Goal: Task Accomplishment & Management: Complete application form

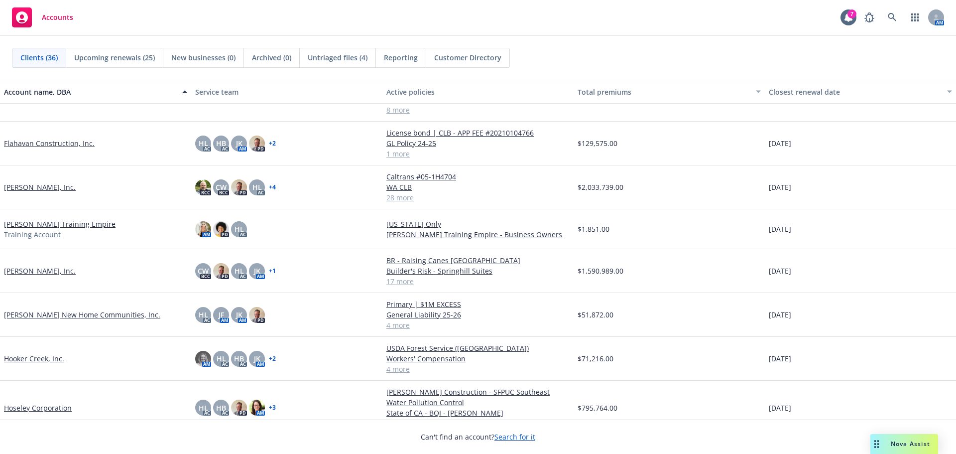
scroll to position [498, 0]
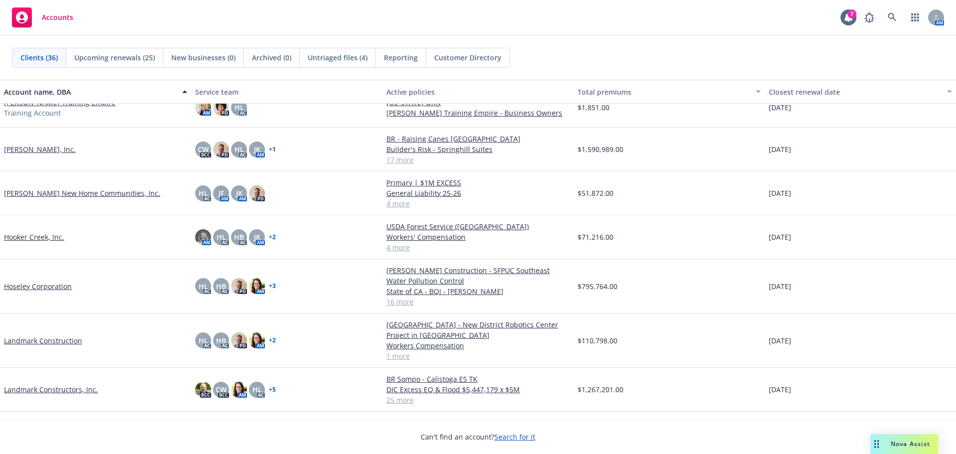
click at [88, 389] on link "Landmark Constructors, Inc." at bounding box center [51, 389] width 94 height 10
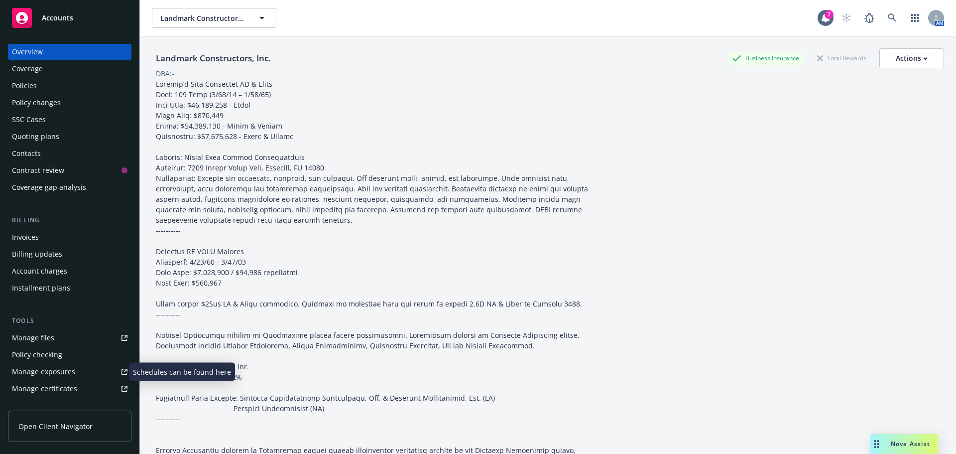
click at [88, 368] on link "Manage exposures" at bounding box center [70, 372] width 124 height 16
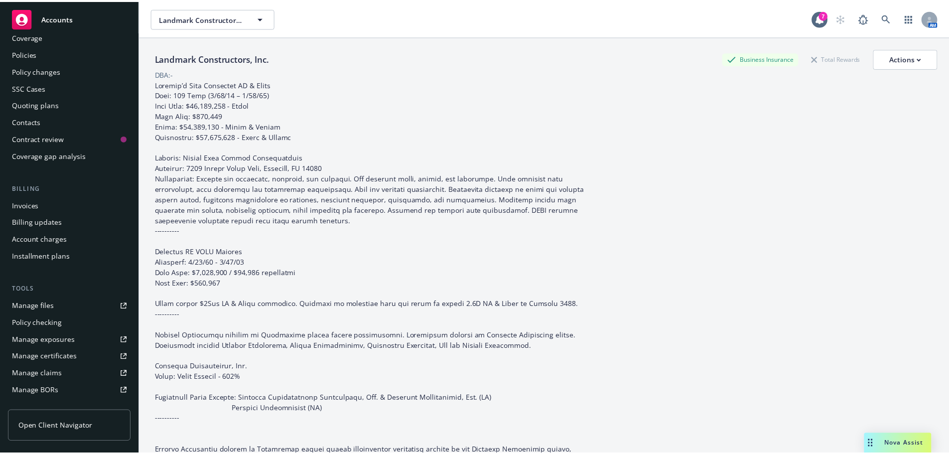
scroll to position [50, 0]
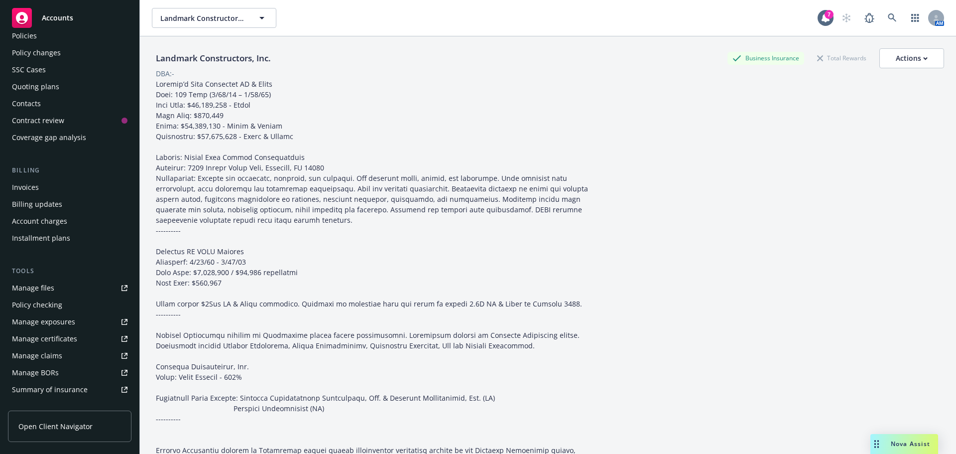
click at [71, 54] on div "Policy changes" at bounding box center [70, 53] width 116 height 16
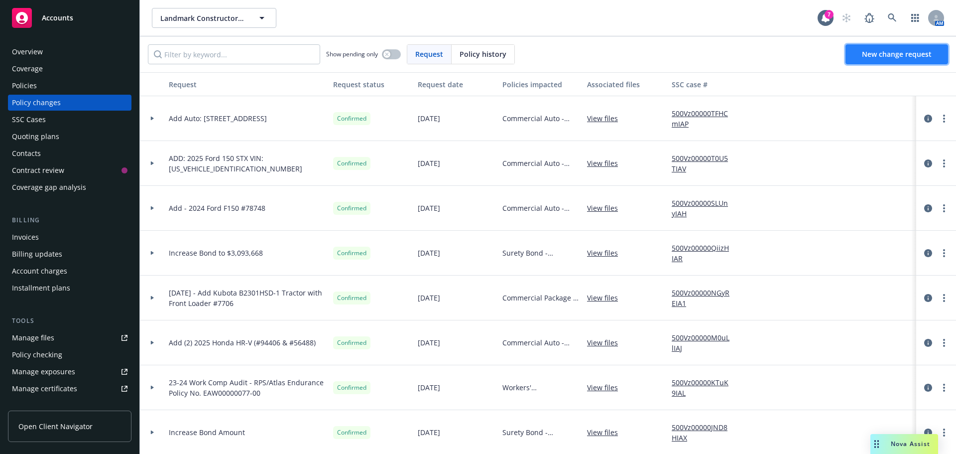
click at [868, 57] on span "New change request" at bounding box center [897, 53] width 70 height 9
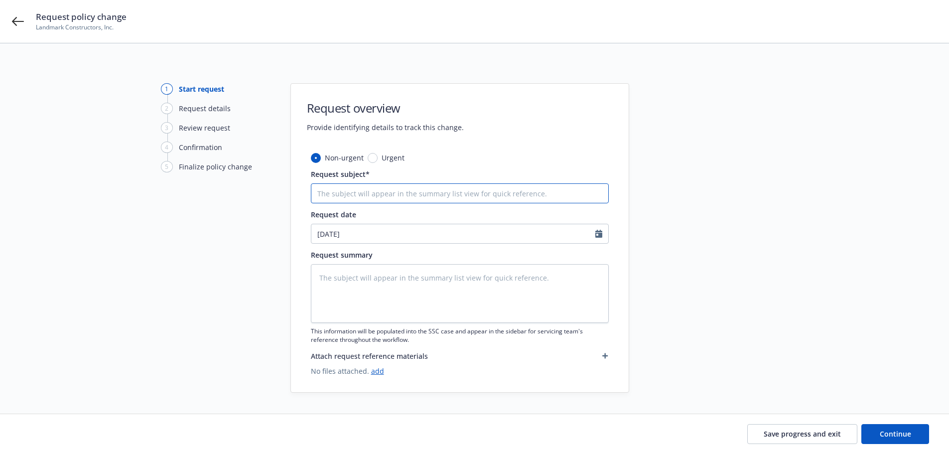
click at [385, 193] on input "Request subject*" at bounding box center [460, 193] width 298 height 20
type textarea "x"
type input "A"
type textarea "x"
type input "AD"
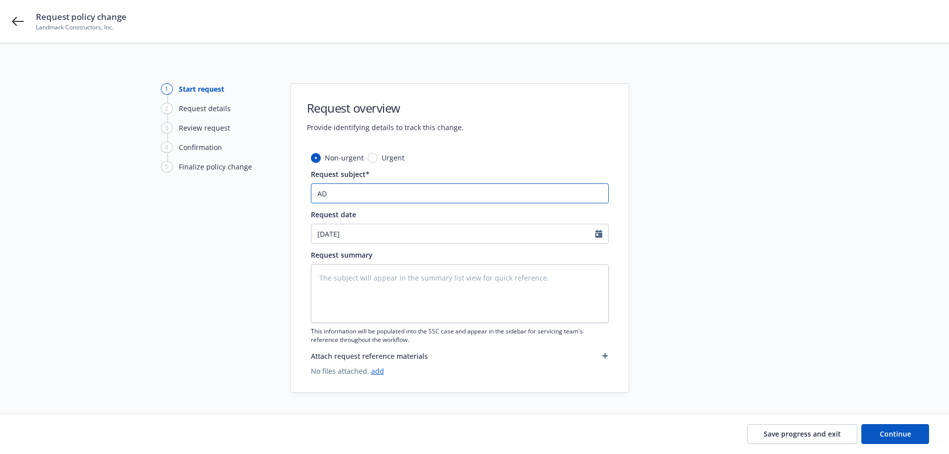
type textarea "x"
type input "ADD"
type textarea "x"
type input "ADD:"
type textarea "x"
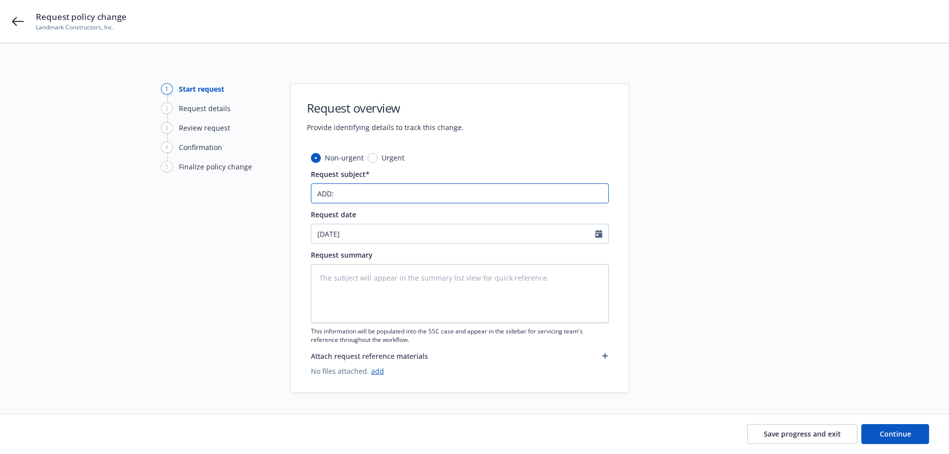
type input "ADD:"
paste input "2018 Dodge Ram Sprinter Van"
type textarea "x"
type input "ADD: 2018 Dodge Ram Sprinter Van"
click at [471, 193] on input "ADD: 2018 Dodge Ram Sprinter Van" at bounding box center [460, 193] width 298 height 20
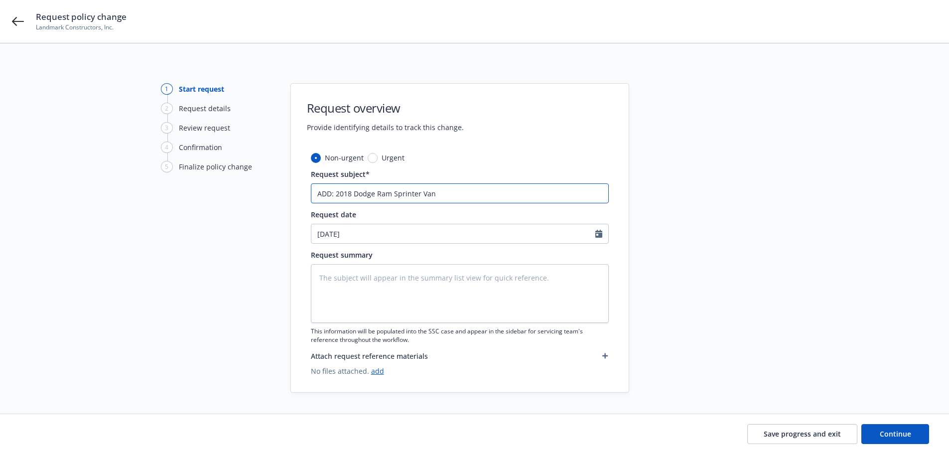
click at [471, 193] on input "ADD: 2018 Dodge Ram Sprinter Van" at bounding box center [460, 193] width 298 height 20
type textarea "x"
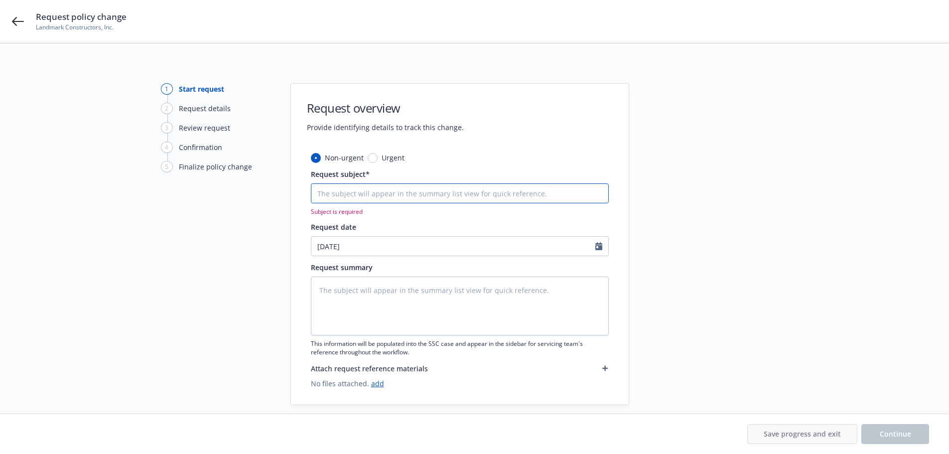
paste input "2018 Dodge Ram Sprinter Van. VIN 3C6TRVBG3JE136858"
type textarea "x"
type input "2018 Dodge Ram Sprinter Van. VIN 3C6TRVBG3JE136858"
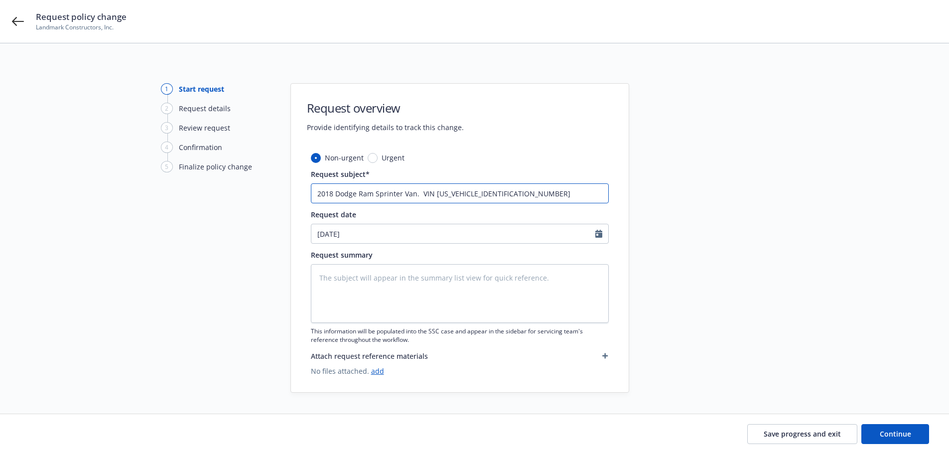
click at [416, 197] on input "2018 Dodge Ram Sprinter Van. VIN 3C6TRVBG3JE136858" at bounding box center [460, 193] width 298 height 20
type textarea "x"
type input "2018 Dodge Ram Sprinter Van VIN 3C6TRVBG3JE136858"
type textarea "x"
type input "2018 Dodge Ram Sprinter Van (VIN 3C6TRVBG3JE136858"
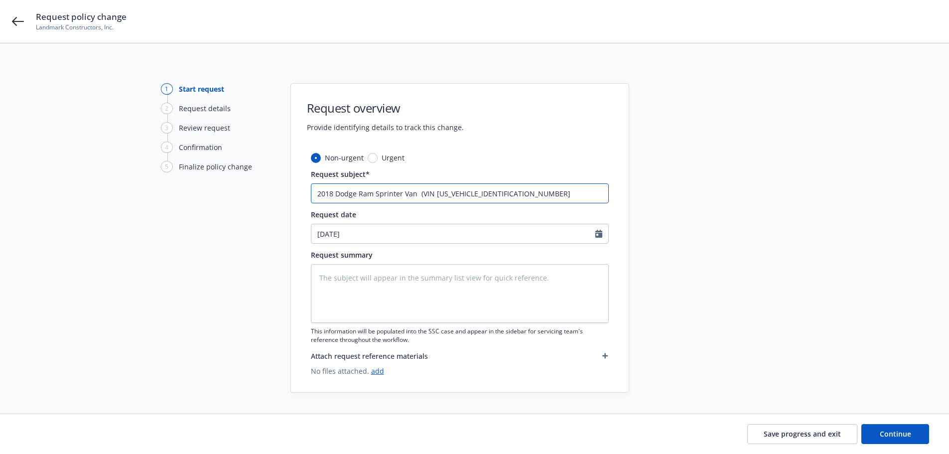
click at [510, 192] on input "2018 Dodge Ram Sprinter Van (VIN 3C6TRVBG3JE136858" at bounding box center [460, 193] width 298 height 20
type textarea "x"
type input "2018 Dodge Ram Sprinter Van (VIN 3C6TRVBG3JE136858)"
click at [317, 194] on input "2018 Dodge Ram Sprinter Van (VIN 3C6TRVBG3JE136858)" at bounding box center [460, 193] width 298 height 20
type textarea "x"
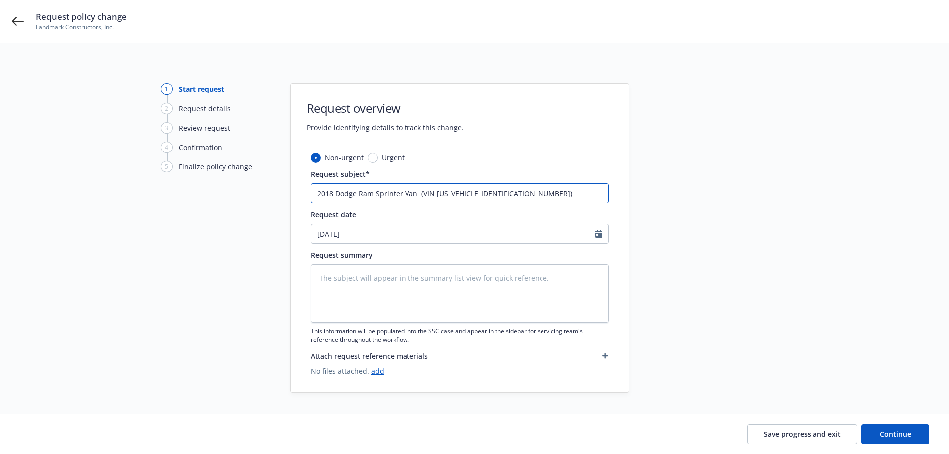
type input "A2018 Dodge Ram Sprinter Van (VIN 3C6TRVBG3JE136858)"
type textarea "x"
type input "AD2018 Dodge Ram Sprinter Van (VIN 3C6TRVBG3JE136858)"
type textarea "x"
type input "ADD2018 Dodge Ram Sprinter Van (VIN 3C6TRVBG3JE136858)"
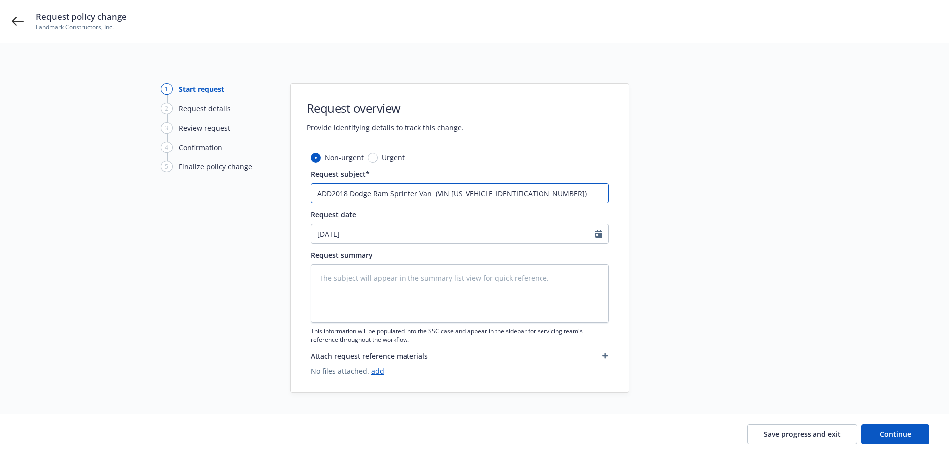
type textarea "x"
type input "ADD:2018 Dodge Ram Sprinter Van (VIN 3C6TRVBG3JE136858)"
type textarea "x"
drag, startPoint x: 550, startPoint y: 189, endPoint x: 261, endPoint y: 187, distance: 288.9
click at [261, 187] on div "1 Start request 2 Request details 3 Review request 4 Confirmation 5 Finalize po…" at bounding box center [474, 237] width 925 height 309
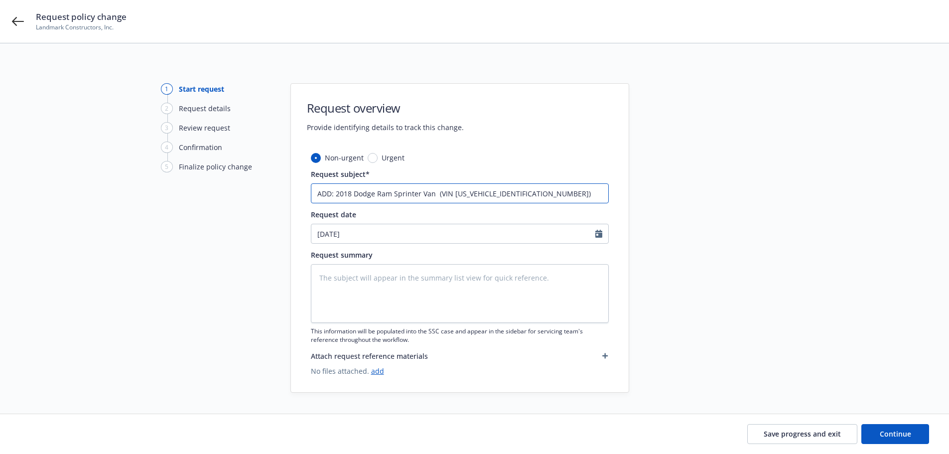
type input "ADD: 2018 Dodge Ram Sprinter Van (VIN 3C6TRVBG3JE136858)"
click at [251, 258] on div "1 Start request 2 Request details 3 Review request 4 Confirmation 5 Finalize po…" at bounding box center [216, 237] width 110 height 309
click at [873, 434] on button "Continue" at bounding box center [895, 434] width 68 height 20
type textarea "x"
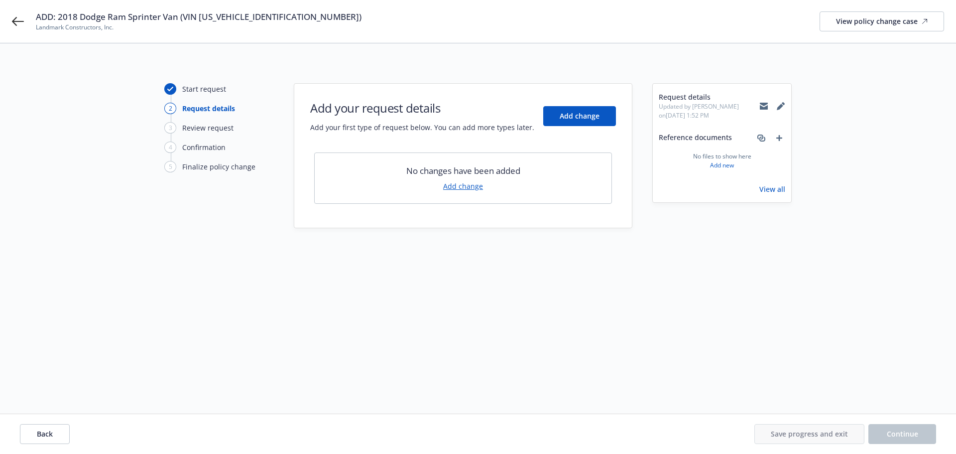
click at [474, 187] on link "Add change" at bounding box center [463, 186] width 40 height 10
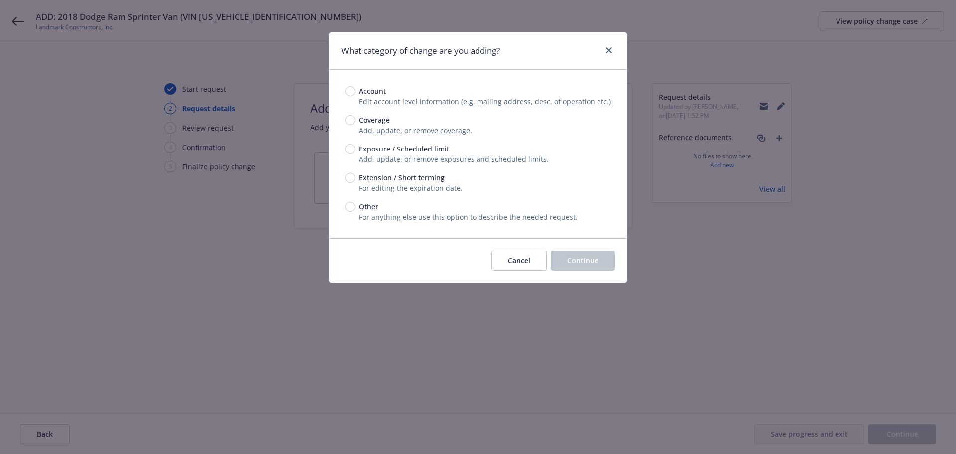
click at [408, 149] on span "Exposure / Scheduled limit" at bounding box center [404, 148] width 90 height 10
click at [355, 149] on input "Exposure / Scheduled limit" at bounding box center [350, 149] width 10 height 10
radio input "true"
click at [595, 256] on span "Continue" at bounding box center [582, 260] width 31 height 9
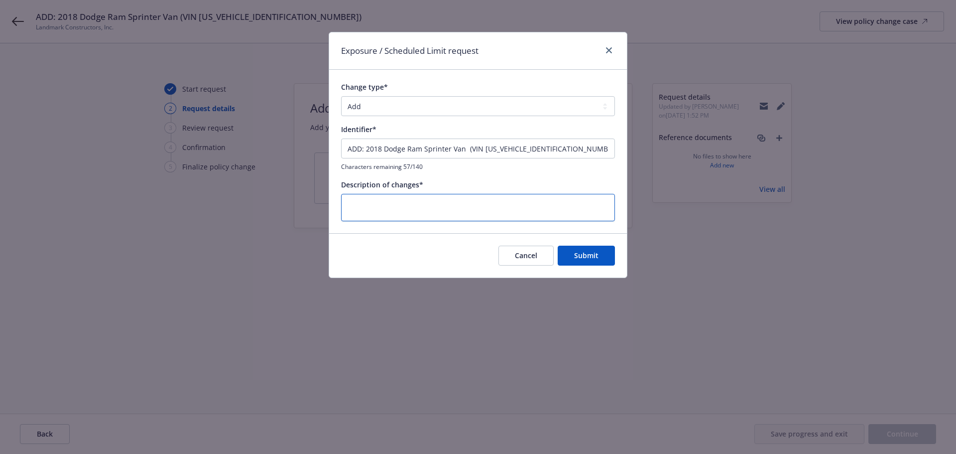
click at [511, 199] on textarea at bounding box center [478, 207] width 274 height 27
paste textarea "ADD: 2018 Dodge Ram Sprinter Van (VIN 3C6TRVBG3JE136858)"
type textarea "x"
type textarea "ADD: 2018 Dodge Ram Sprinter Van (VIN 3C6TRVBG3JE136858)"
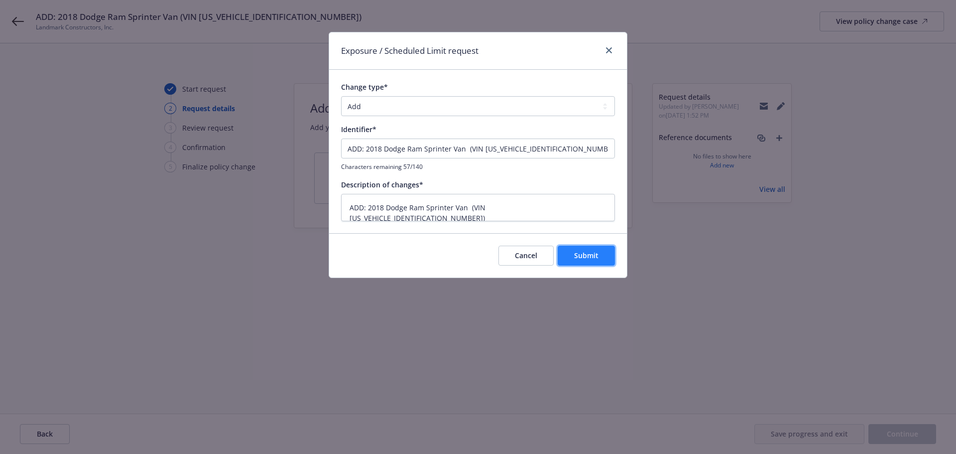
click at [588, 247] on button "Submit" at bounding box center [586, 256] width 57 height 20
type textarea "x"
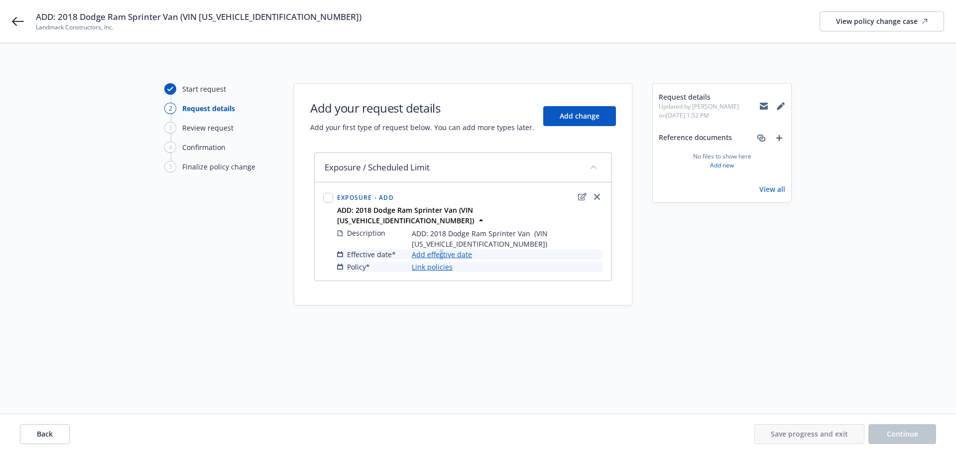
click at [441, 249] on link "Add effective date" at bounding box center [442, 254] width 60 height 10
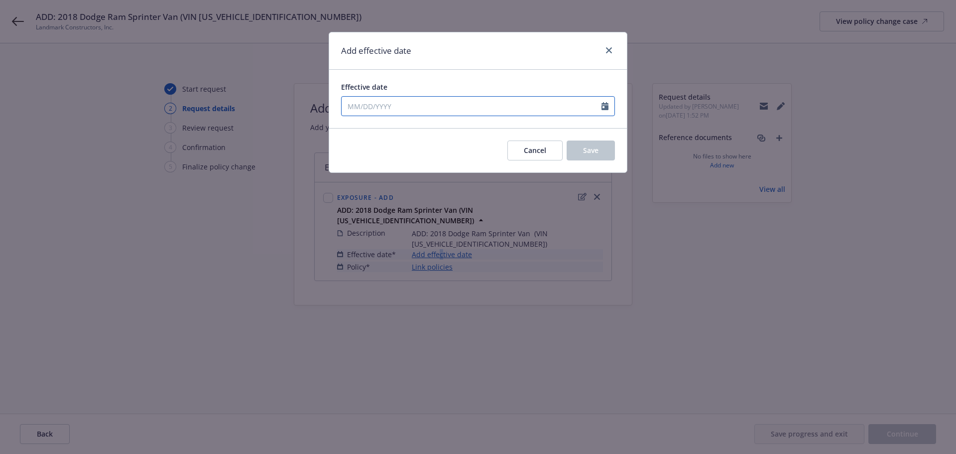
click at [607, 105] on icon "Calendar" at bounding box center [605, 106] width 7 height 8
select select "10"
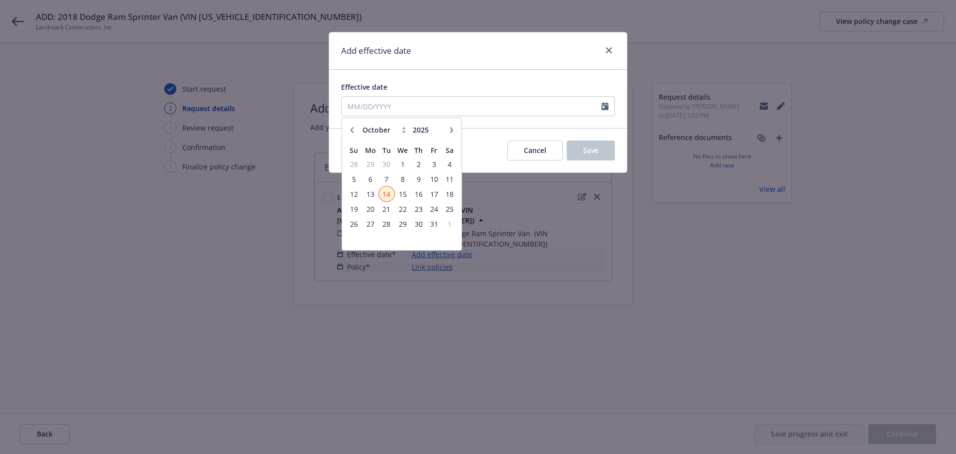
click at [387, 194] on span "14" at bounding box center [386, 194] width 13 height 12
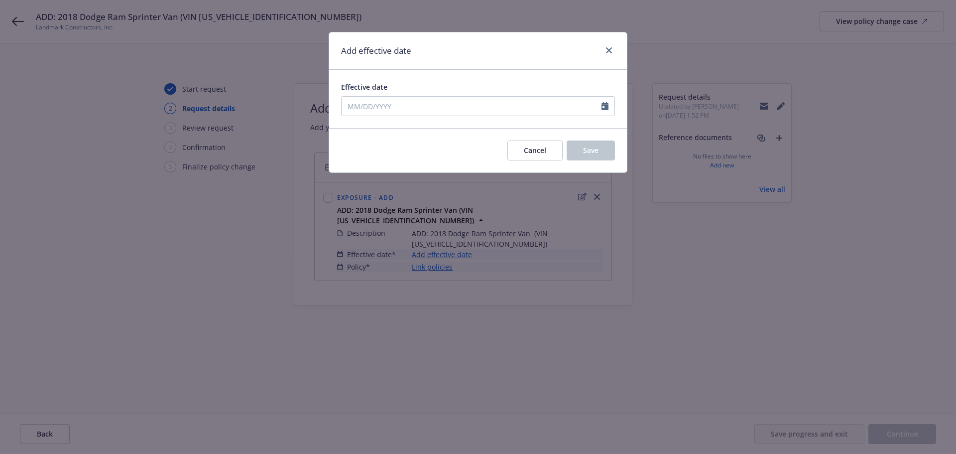
type input "10/14/2025"
click at [597, 150] on span "Save" at bounding box center [590, 149] width 15 height 9
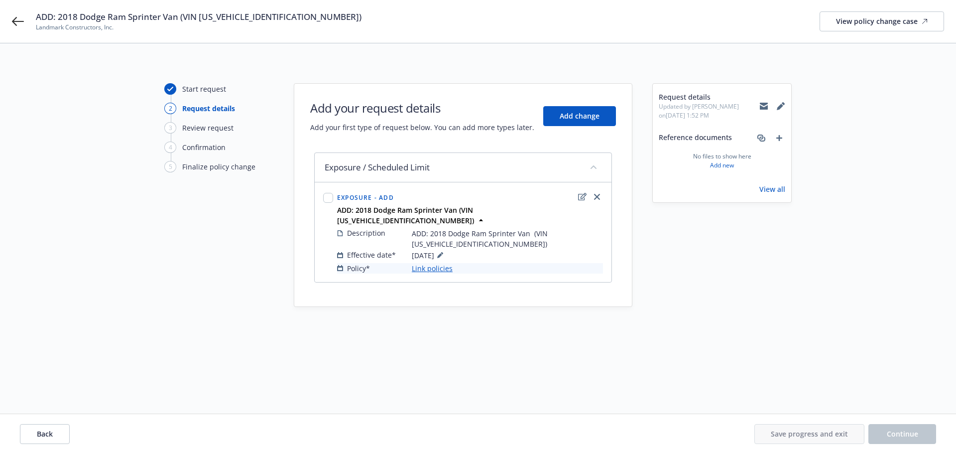
click at [425, 263] on link "Link policies" at bounding box center [432, 268] width 41 height 10
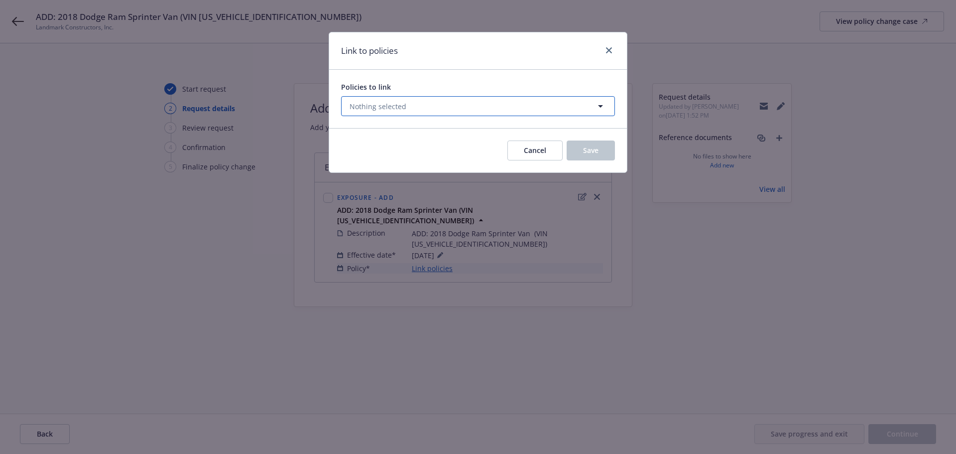
click at [399, 107] on span "Nothing selected" at bounding box center [378, 106] width 57 height 10
select select "ACTIVE"
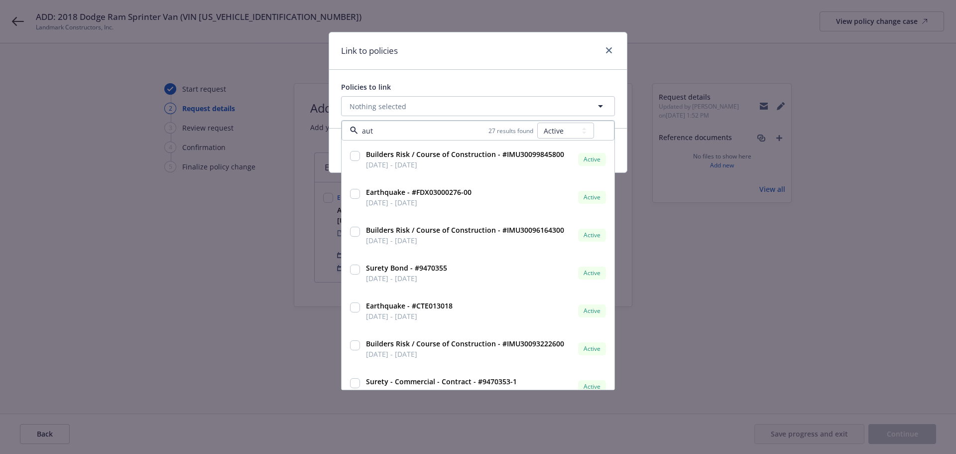
type input "auto"
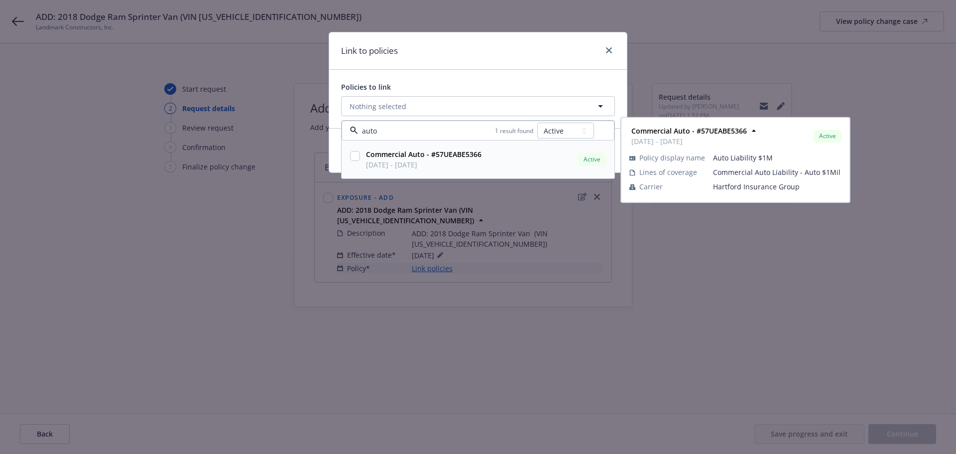
click at [406, 158] on strong "Commercial Auto - #57UEABE5366" at bounding box center [424, 153] width 116 height 9
checkbox input "true"
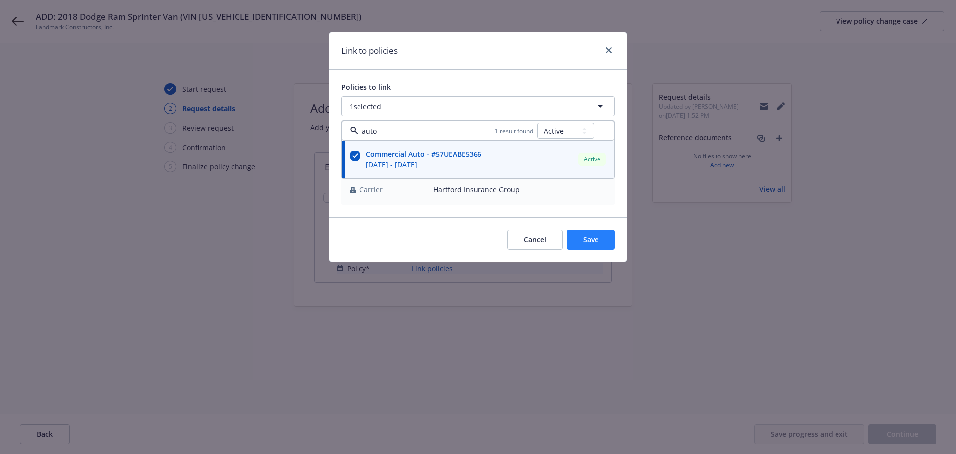
type input "auto"
click at [603, 242] on button "Save" at bounding box center [591, 240] width 48 height 20
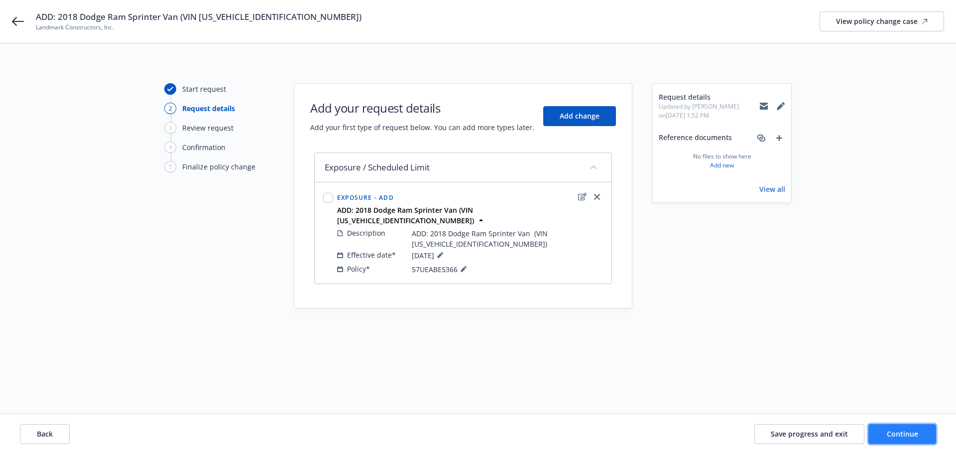
click at [911, 428] on button "Continue" at bounding box center [903, 434] width 68 height 20
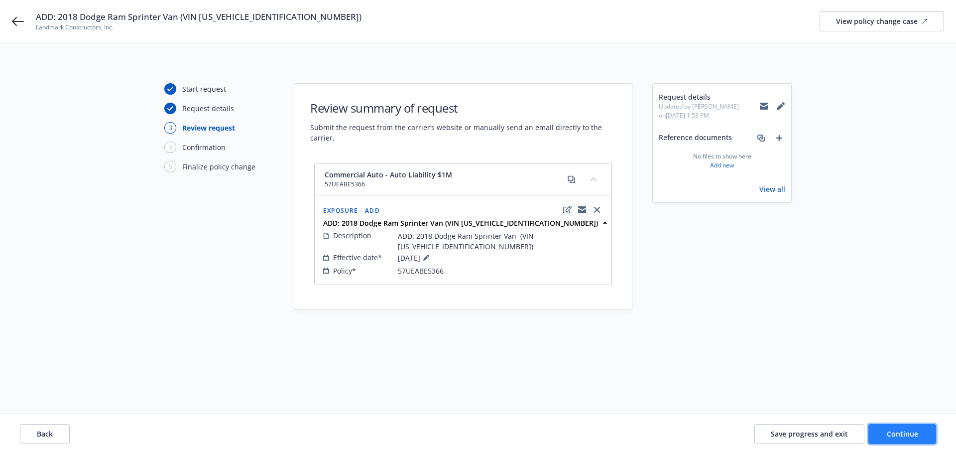
click at [900, 432] on span "Continue" at bounding box center [902, 433] width 31 height 9
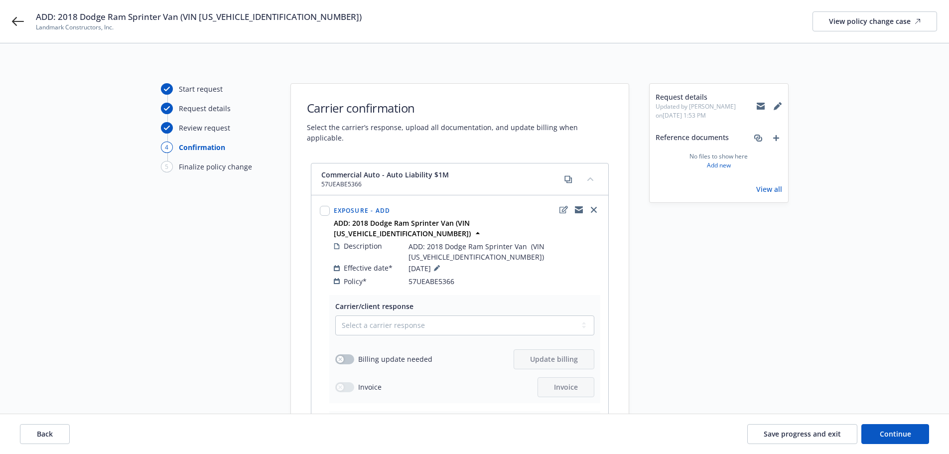
scroll to position [50, 0]
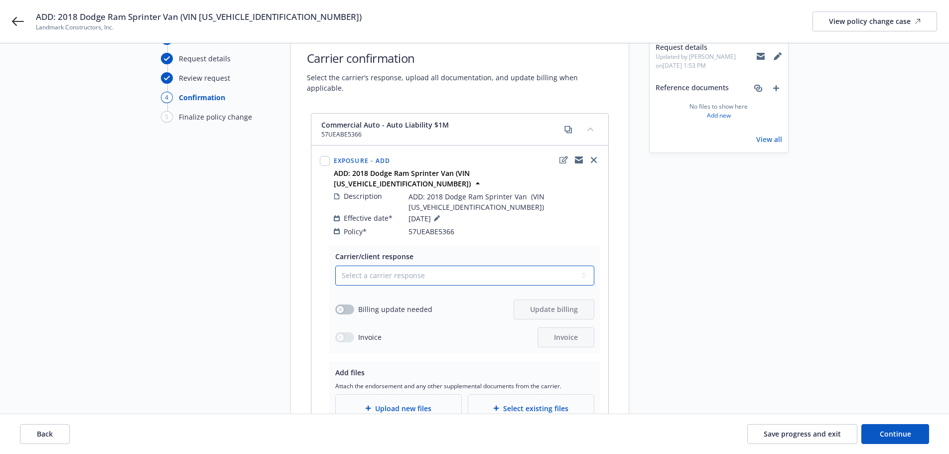
click at [471, 265] on select "Select a carrier response Accepted Accepted with revision No endorsement needed…" at bounding box center [464, 275] width 259 height 20
select select "NO_ENDORSEMENT_NEEDED"
click at [335, 265] on select "Select a carrier response Accepted Accepted with revision No endorsement needed…" at bounding box center [464, 275] width 259 height 20
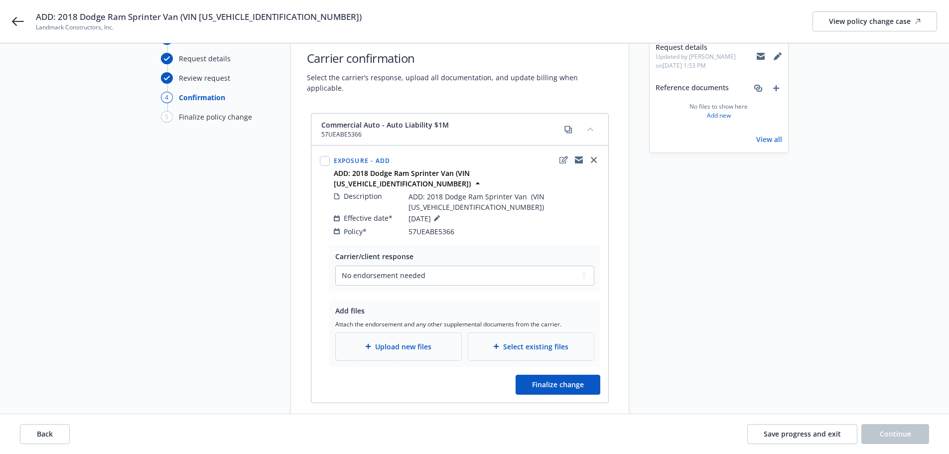
click at [396, 341] on span "Upload new files" at bounding box center [403, 346] width 56 height 10
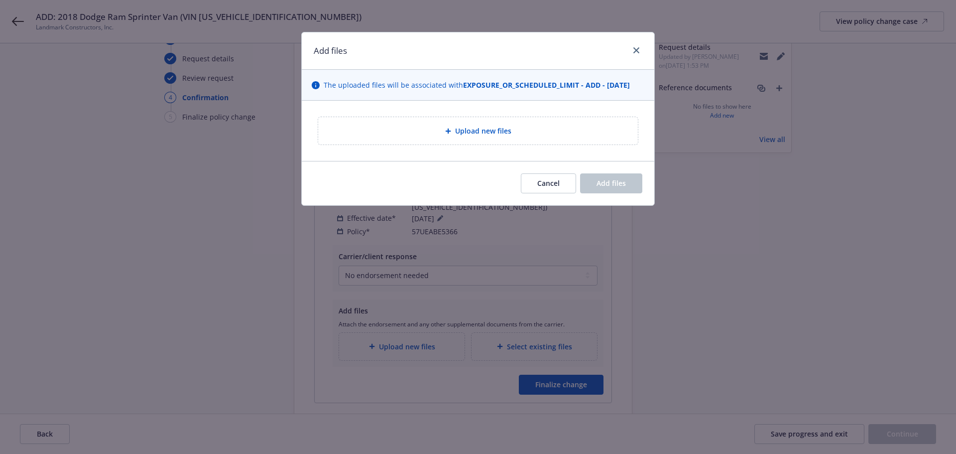
type textarea "x"
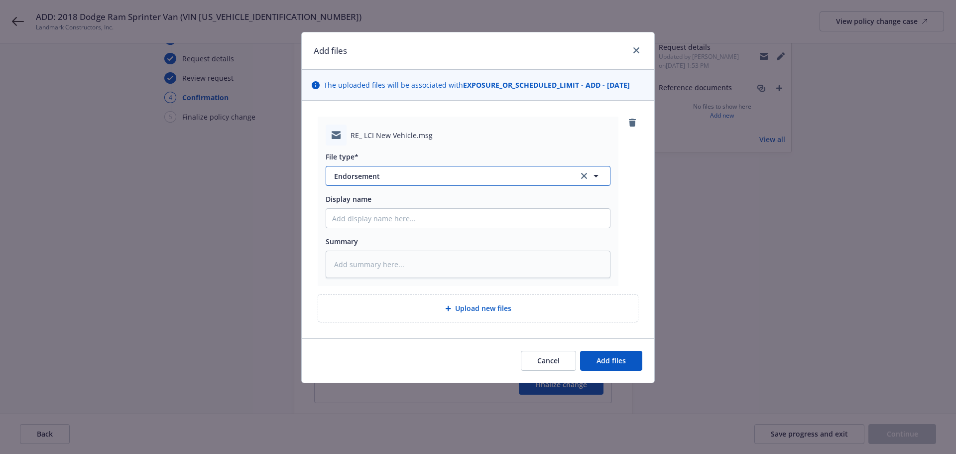
click at [409, 175] on span "Endorsement" at bounding box center [449, 176] width 231 height 10
type input "email"
click at [414, 200] on div "Email" at bounding box center [468, 203] width 272 height 14
click at [413, 219] on input "Display name" at bounding box center [468, 218] width 284 height 19
paste input "ADD: 2018 Dodge Ram Sprinter Van (VIN 3C6TRVBG3JE136858)"
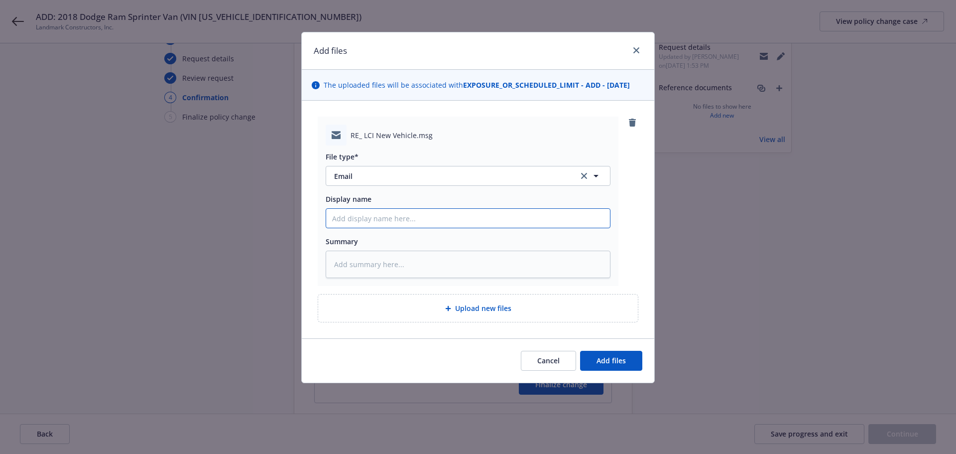
type textarea "x"
type input "ADD: 2018 Dodge Ram Sprinter Van (VIN 3C6TRVBG3JE136858)"
click at [616, 361] on span "Add files" at bounding box center [611, 360] width 29 height 9
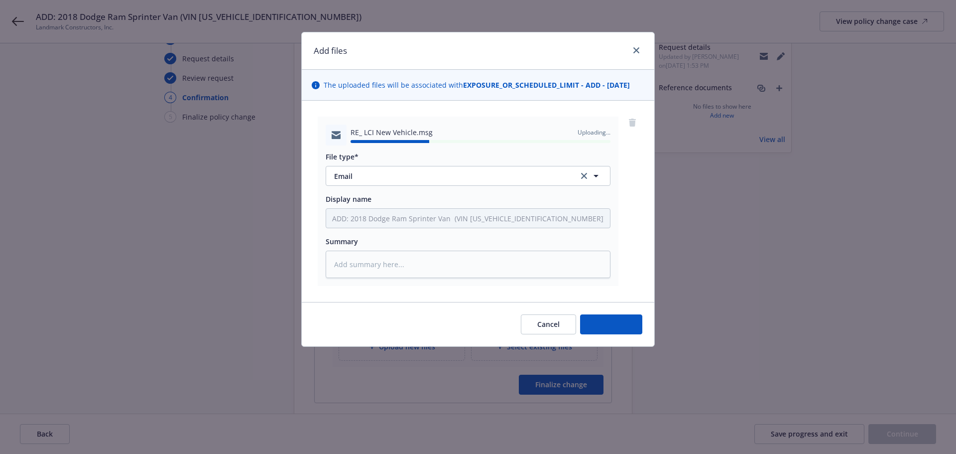
type textarea "x"
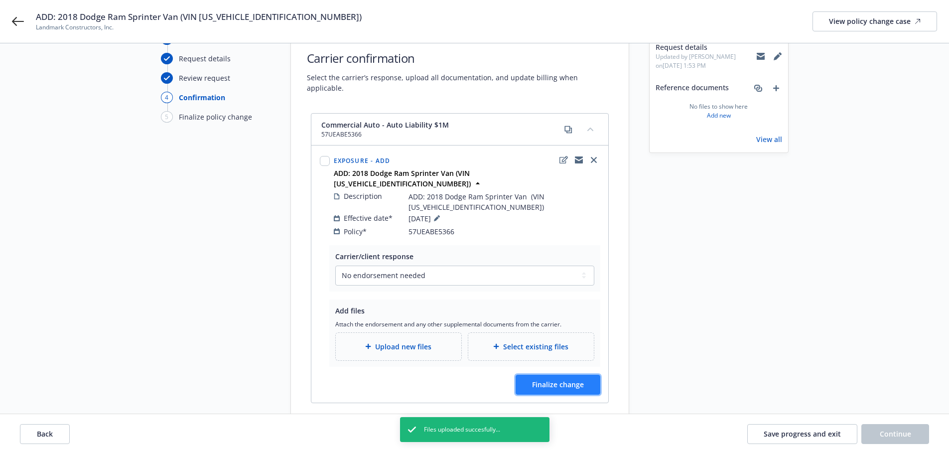
click at [579, 380] on span "Finalize change" at bounding box center [558, 384] width 52 height 9
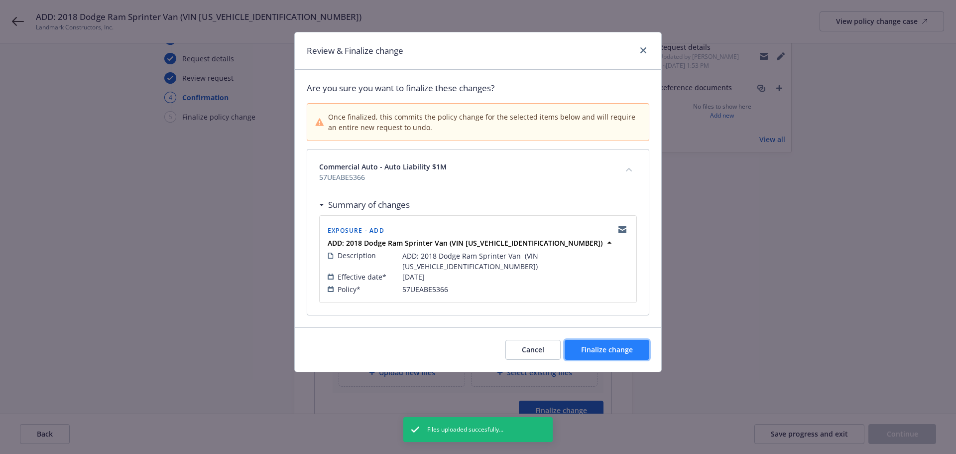
click at [604, 345] on span "Finalize change" at bounding box center [607, 349] width 52 height 9
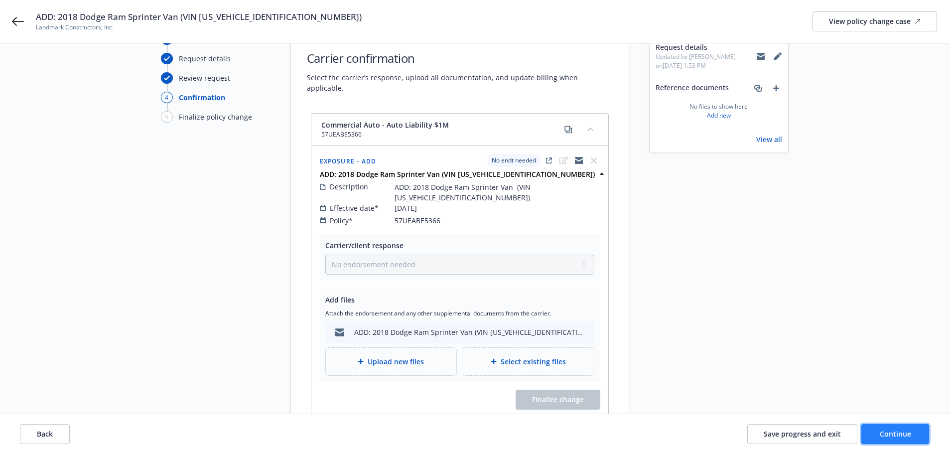
click at [893, 428] on button "Continue" at bounding box center [895, 434] width 68 height 20
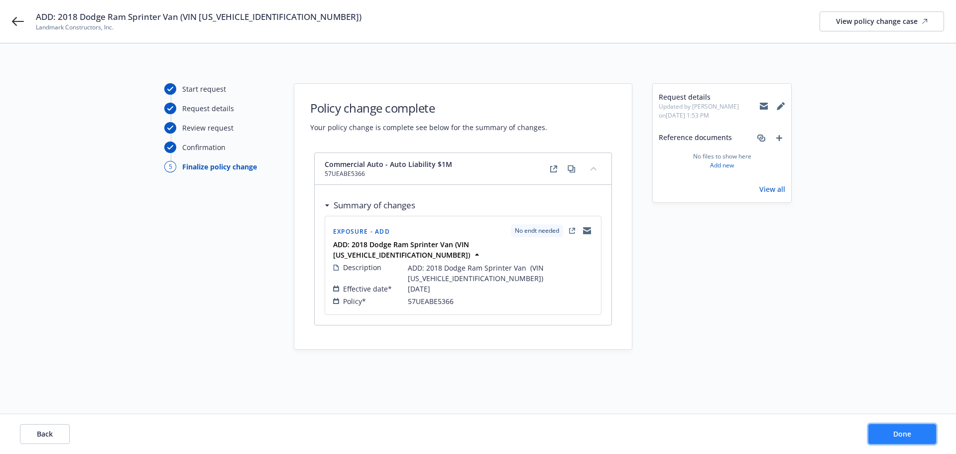
click at [914, 442] on button "Done" at bounding box center [903, 434] width 68 height 20
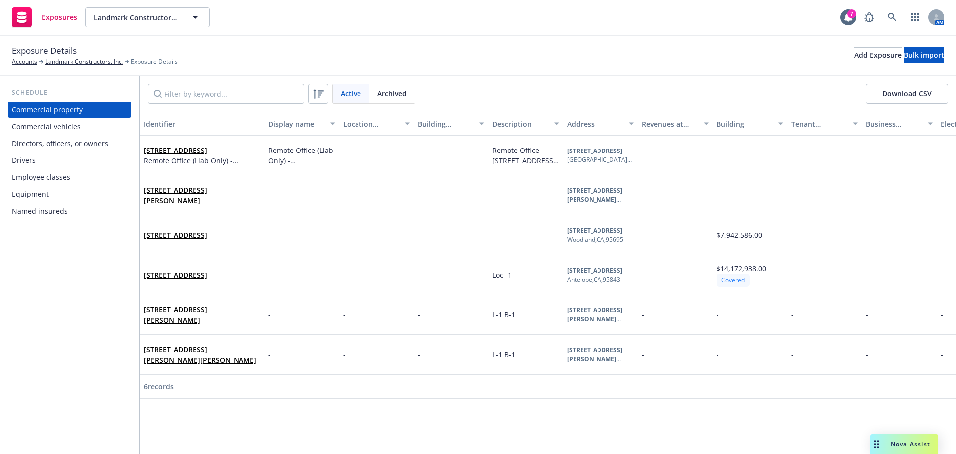
click at [83, 131] on div "Commercial vehicles" at bounding box center [70, 127] width 116 height 16
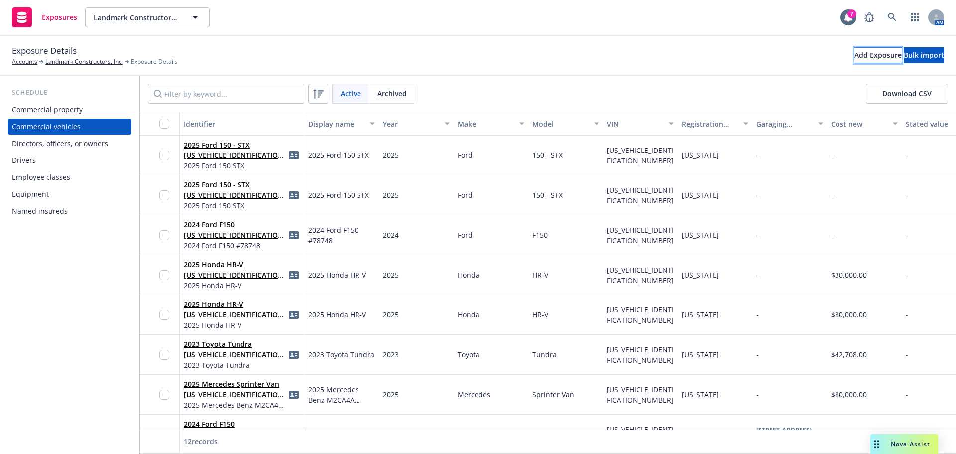
click at [855, 57] on div "Add Exposure" at bounding box center [878, 55] width 47 height 15
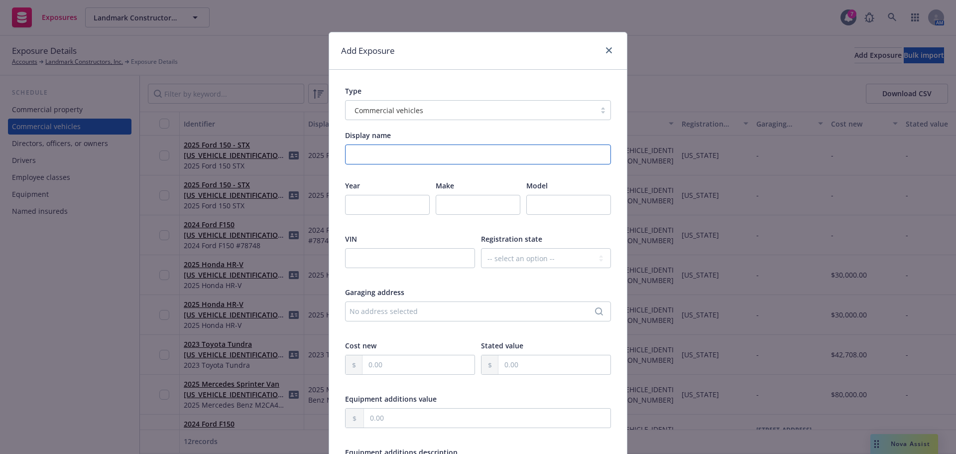
click at [383, 159] on input "Display name" at bounding box center [478, 154] width 266 height 20
click at [606, 52] on icon "close" at bounding box center [609, 50] width 6 height 6
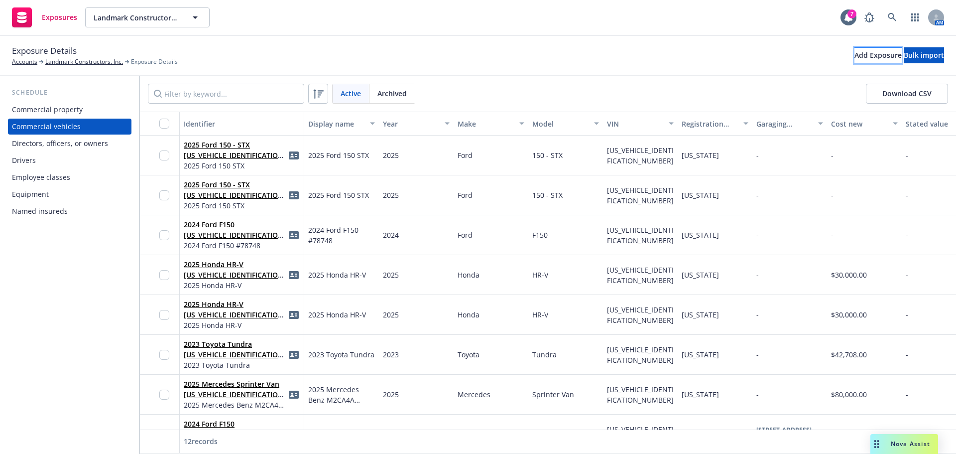
click at [855, 51] on div "Add Exposure" at bounding box center [878, 55] width 47 height 15
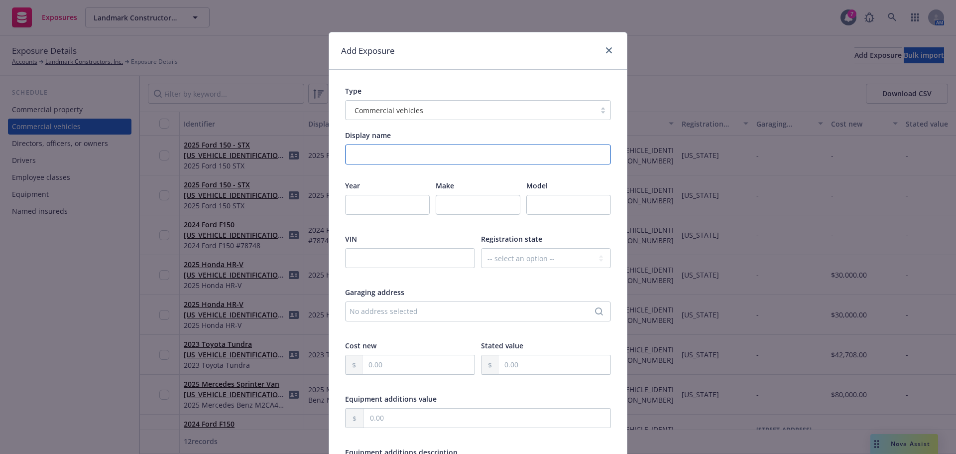
click at [394, 153] on input "Display name" at bounding box center [478, 154] width 266 height 20
paste input "2018 Dodge Ram Sprinter Van"
type input "2018 Dodge Ram Sprinter Van"
click at [377, 203] on input "number" at bounding box center [387, 205] width 85 height 20
type input "2018"
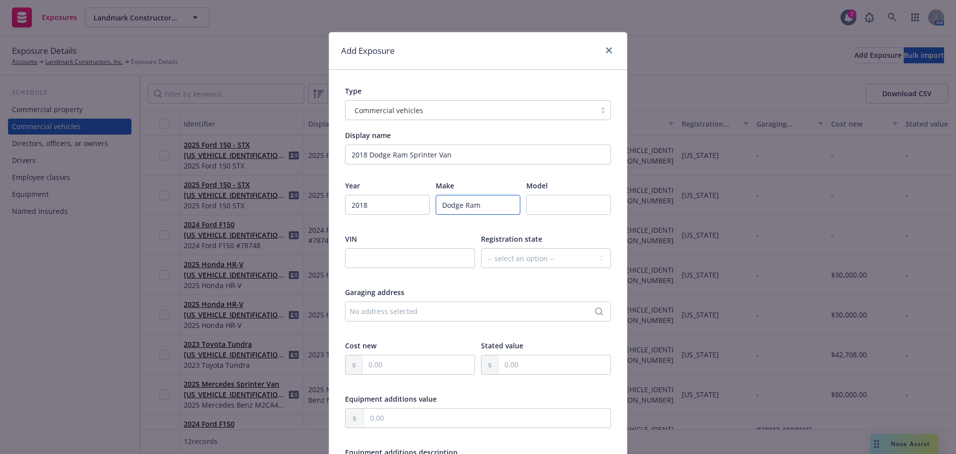
type input "Dodge Ram"
type input "Sprinter Van"
click at [362, 261] on input "text" at bounding box center [410, 258] width 130 height 20
paste input "[US_VEHICLE_IDENTIFICATION_NUMBER]"
type input "[US_VEHICLE_IDENTIFICATION_NUMBER]"
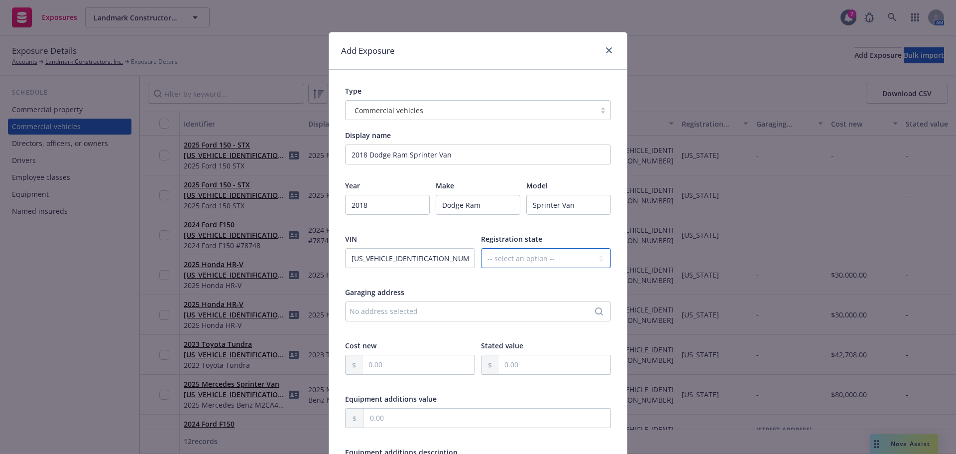
click at [524, 261] on select "-- select an option -- [US_STATE] [US_STATE] [US_STATE] [US_STATE] [US_STATE] […" at bounding box center [546, 258] width 130 height 20
select select "CA"
click at [481, 248] on select "-- select an option -- [US_STATE] [US_STATE] [US_STATE] [US_STATE] [US_STATE] […" at bounding box center [546, 258] width 130 height 20
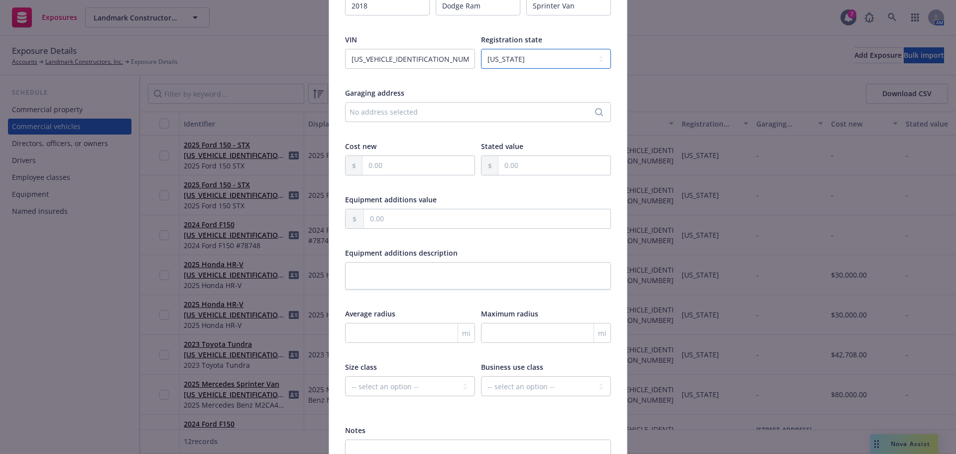
scroll to position [296, 0]
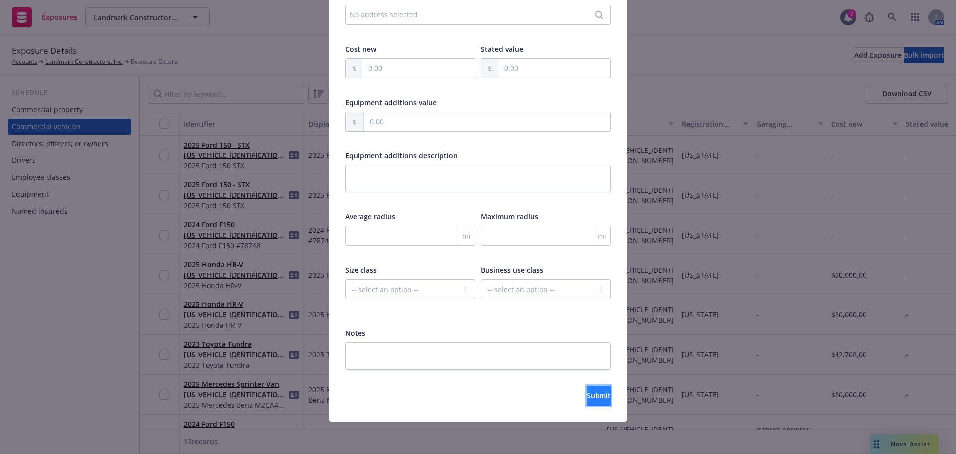
click at [587, 399] on span "Submit" at bounding box center [599, 395] width 24 height 9
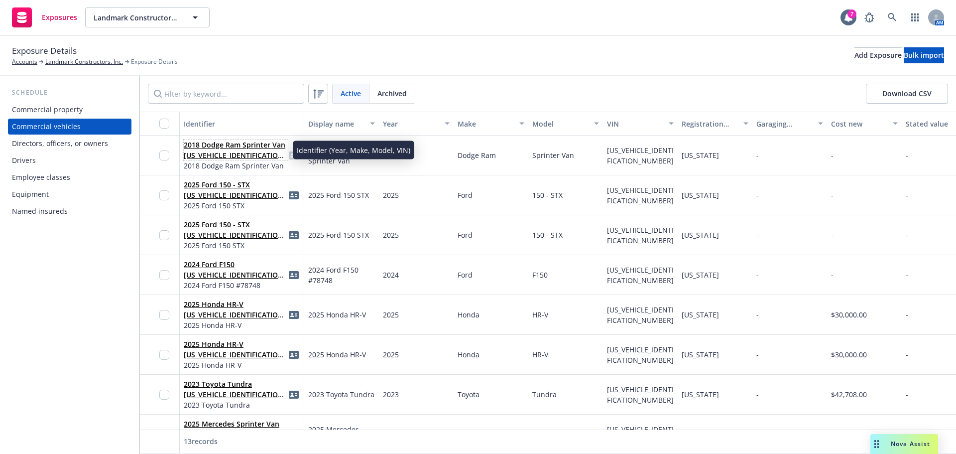
click at [253, 141] on link "2018 Dodge Ram Sprinter Van [US_VEHICLE_IDENTIFICATION_NUMBER]" at bounding box center [235, 155] width 103 height 30
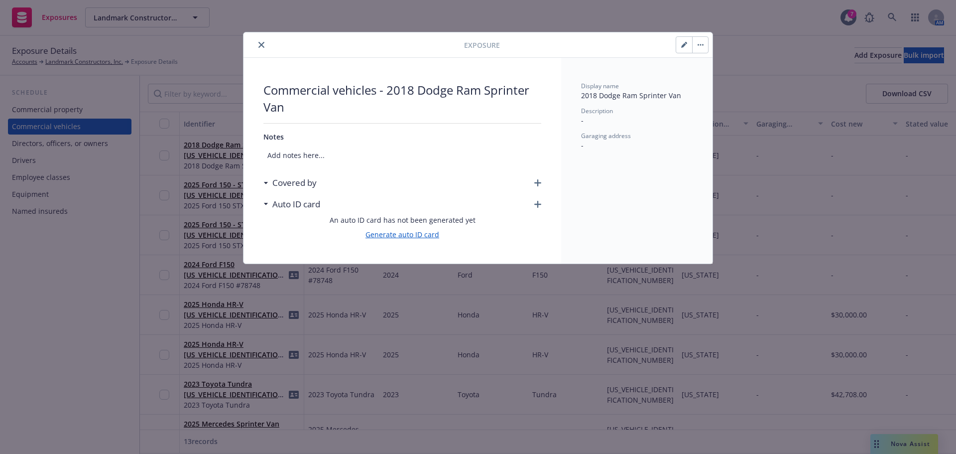
click at [420, 235] on link "Generate auto ID card" at bounding box center [403, 234] width 74 height 10
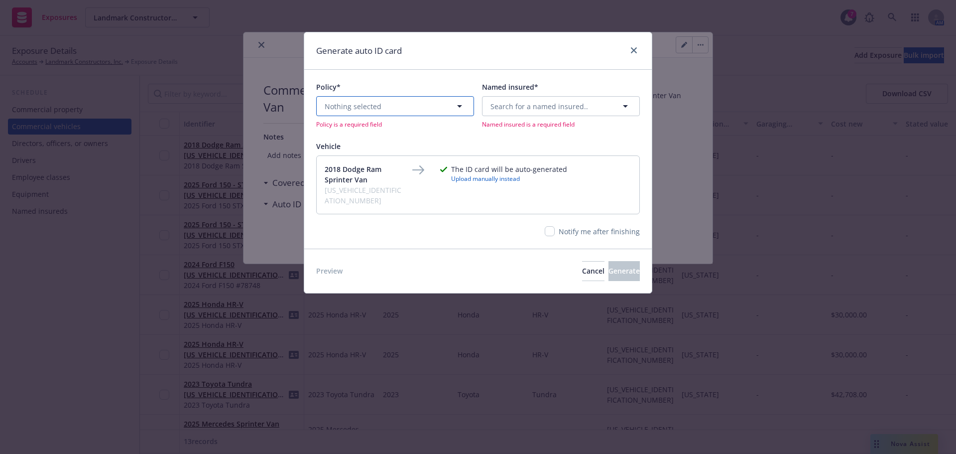
click at [376, 108] on span "Nothing selected" at bounding box center [353, 106] width 57 height 10
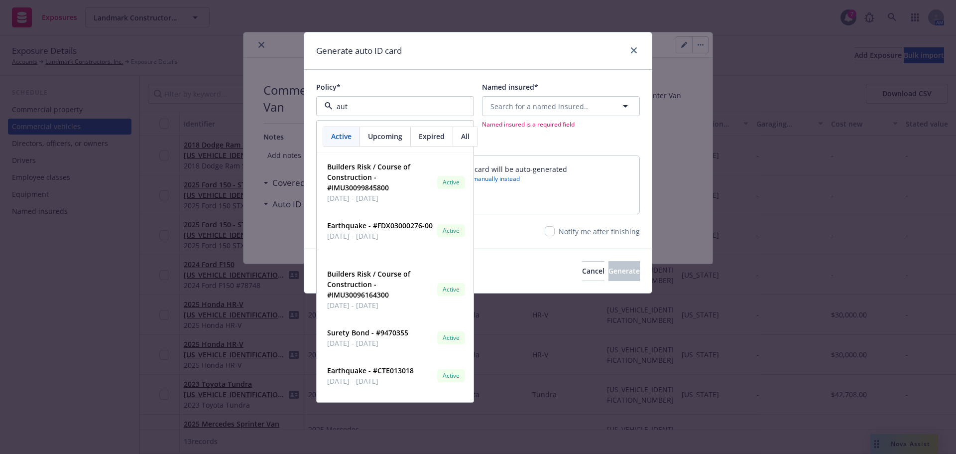
type input "auto"
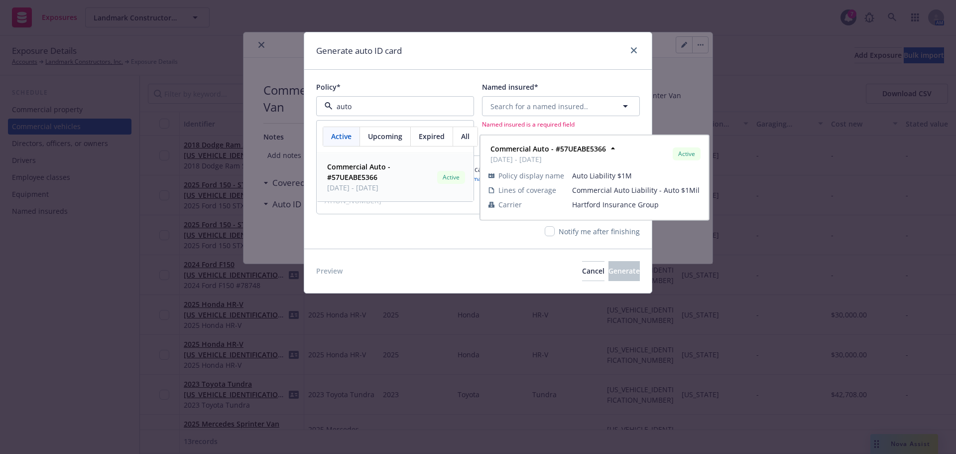
click at [404, 176] on span "Commercial Auto - #57UEABE5366" at bounding box center [380, 171] width 106 height 21
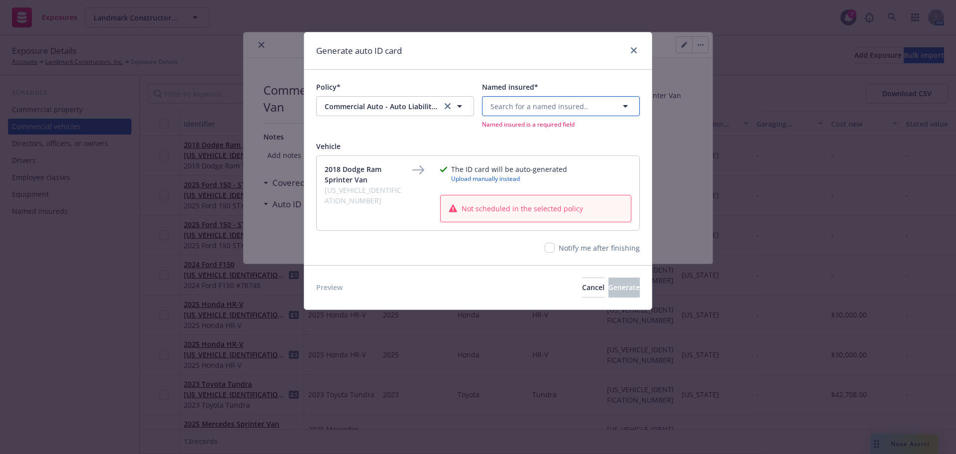
click at [515, 108] on span "Search for a named insured.." at bounding box center [540, 106] width 98 height 10
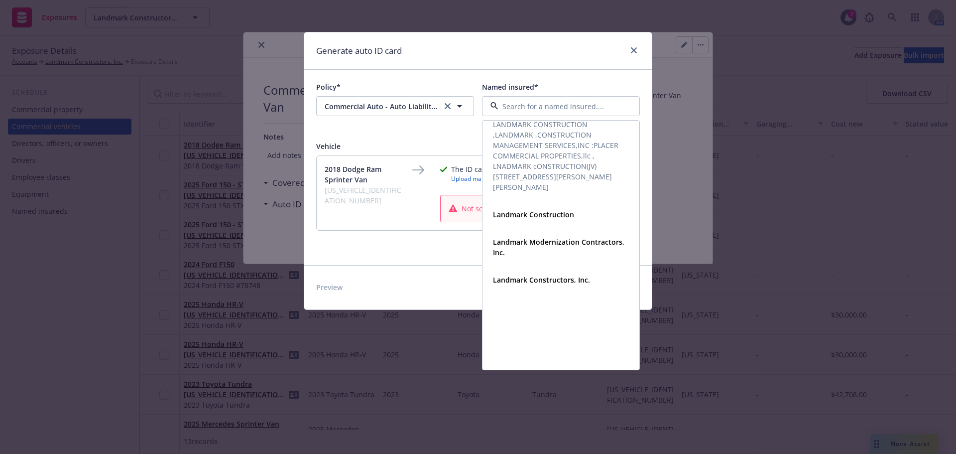
scroll to position [175, 0]
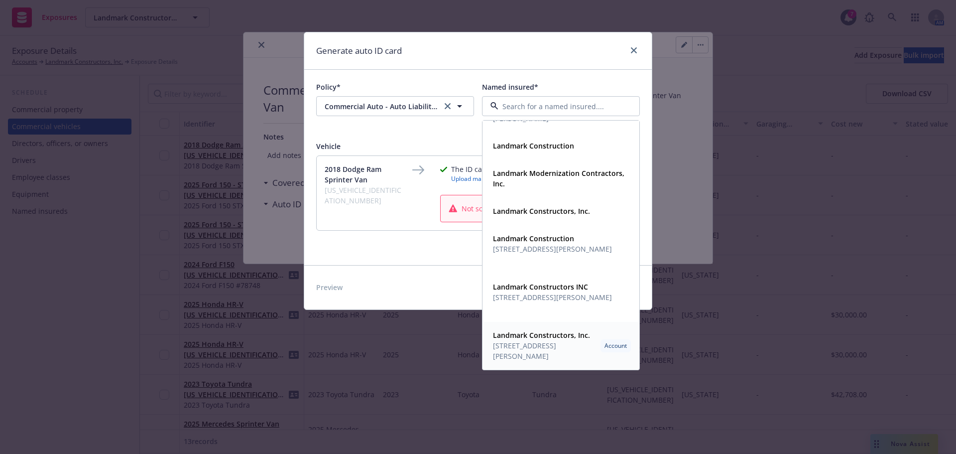
click at [551, 338] on strong "Landmark Constructors, Inc." at bounding box center [541, 334] width 97 height 9
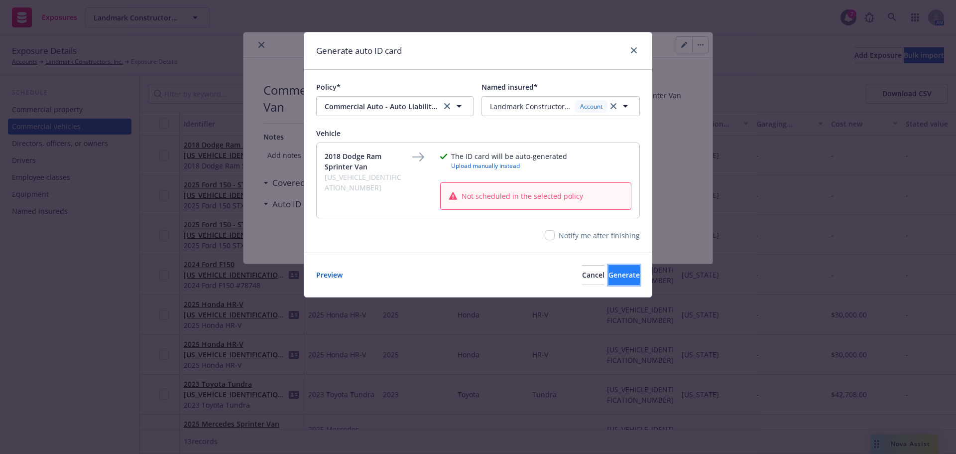
click at [609, 277] on span "Generate" at bounding box center [624, 274] width 31 height 9
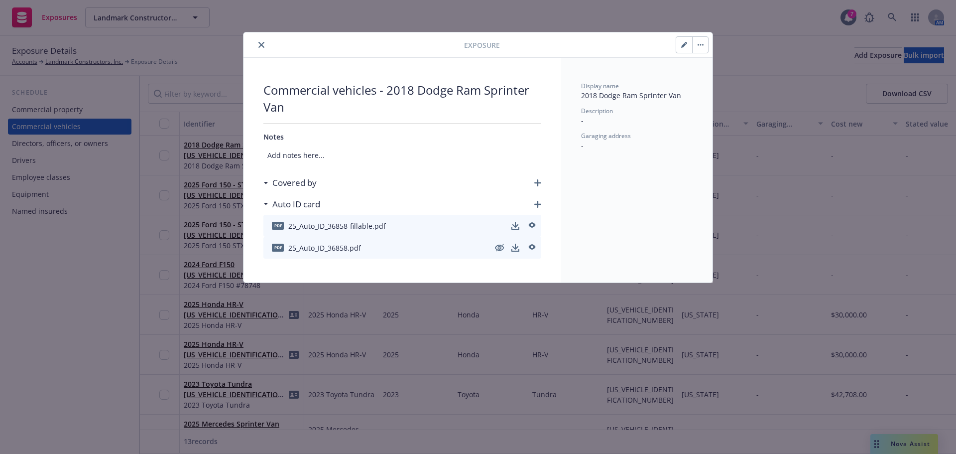
click at [259, 42] on icon "close" at bounding box center [262, 45] width 6 height 6
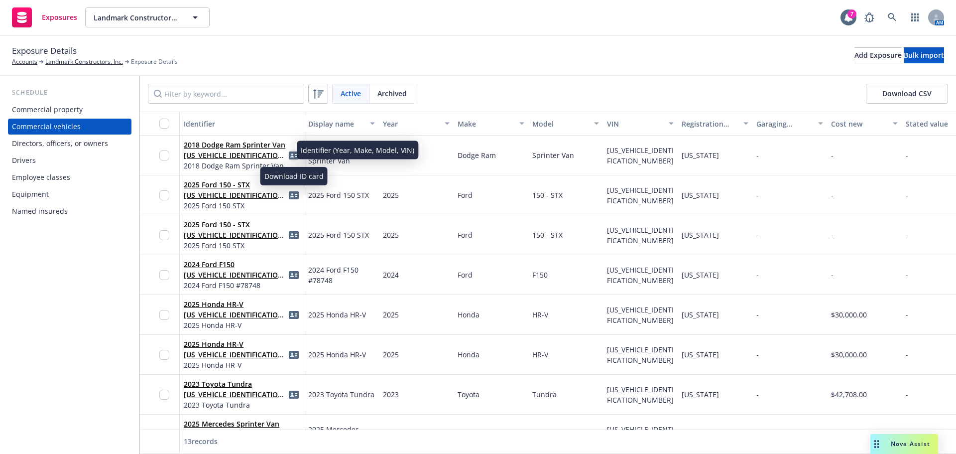
click at [292, 152] on icon "idCard" at bounding box center [294, 155] width 10 height 8
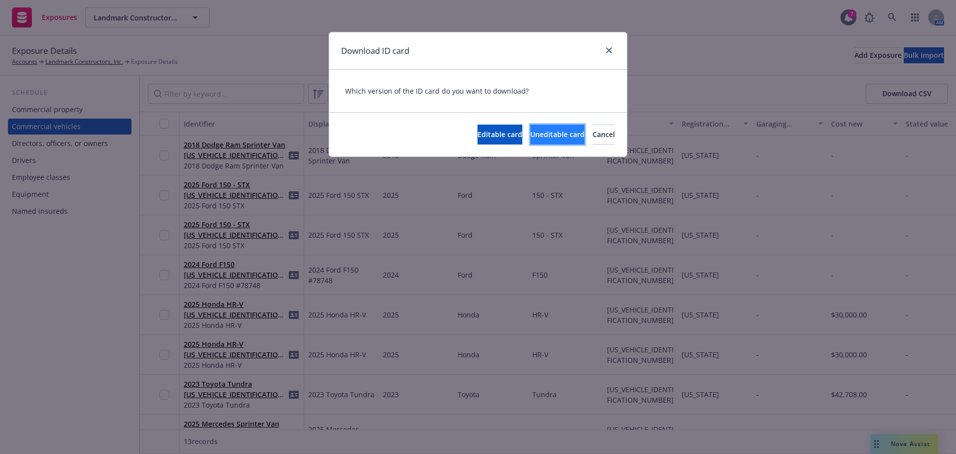
click at [530, 134] on span "Uneditable card" at bounding box center [557, 134] width 54 height 9
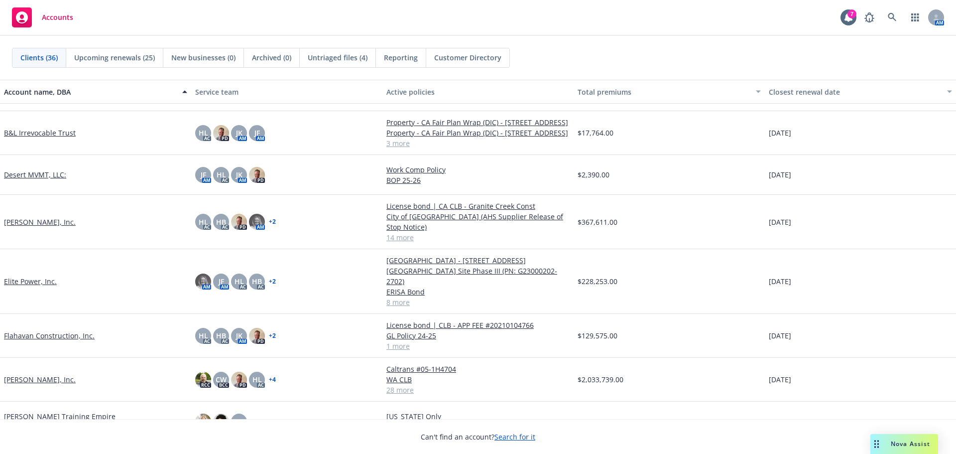
scroll to position [249, 0]
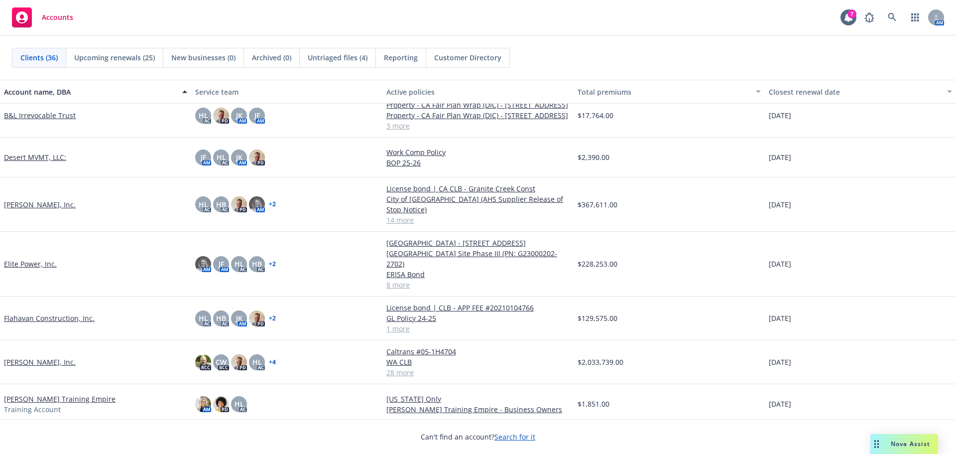
click at [50, 358] on link "Gordon N. Ball, Inc." at bounding box center [40, 362] width 72 height 10
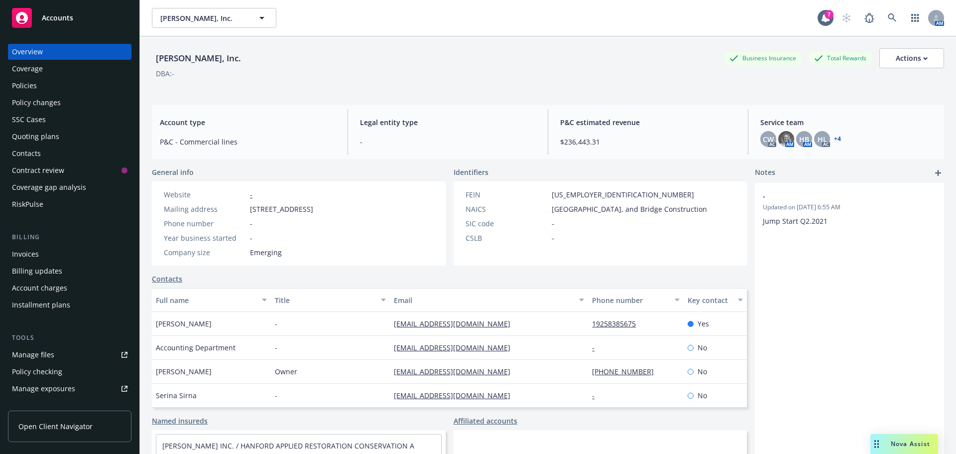
click at [42, 90] on div "Policies" at bounding box center [70, 86] width 116 height 16
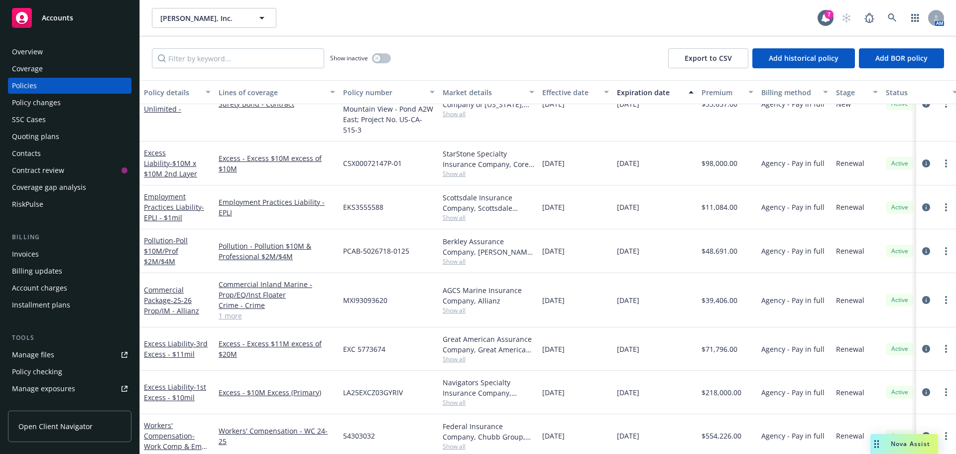
scroll to position [299, 0]
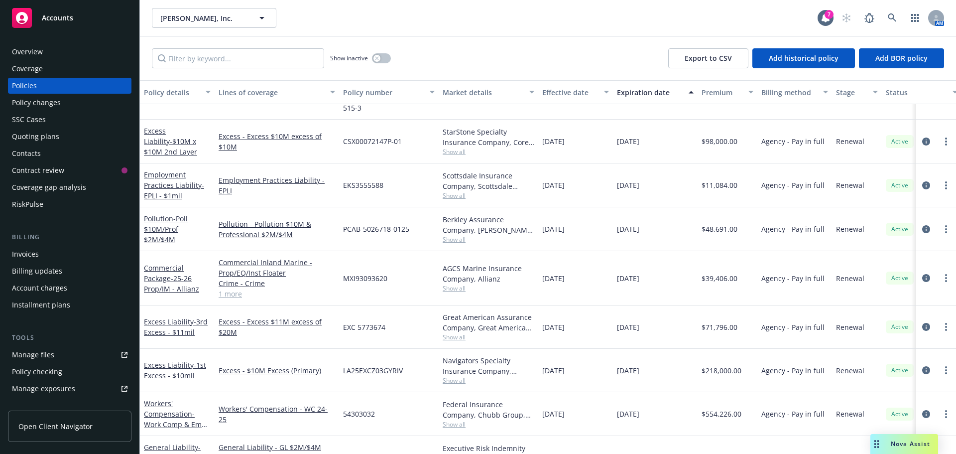
click at [184, 360] on div "Excess Liability - 1st Excess - $10mil" at bounding box center [177, 370] width 67 height 21
click at [181, 366] on span "- 1st Excess - $10mil" at bounding box center [175, 370] width 62 height 20
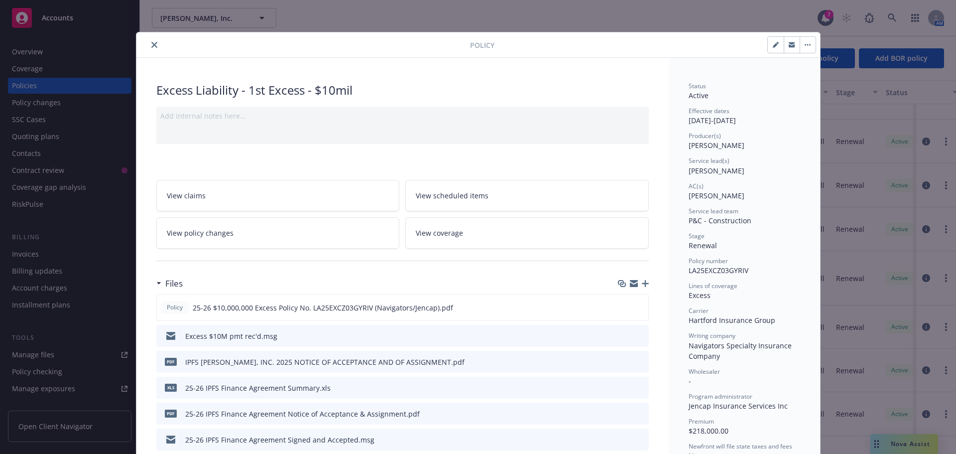
click at [151, 46] on icon "close" at bounding box center [154, 45] width 6 height 6
